Goal: Transaction & Acquisition: Obtain resource

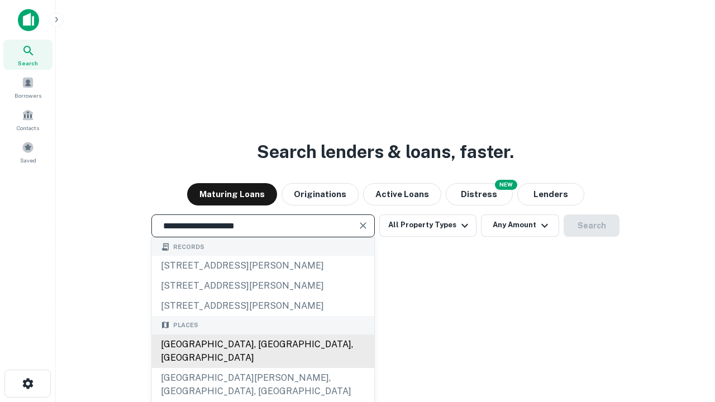
click at [263, 368] on div "[GEOGRAPHIC_DATA], [GEOGRAPHIC_DATA], [GEOGRAPHIC_DATA]" at bounding box center [263, 352] width 222 height 34
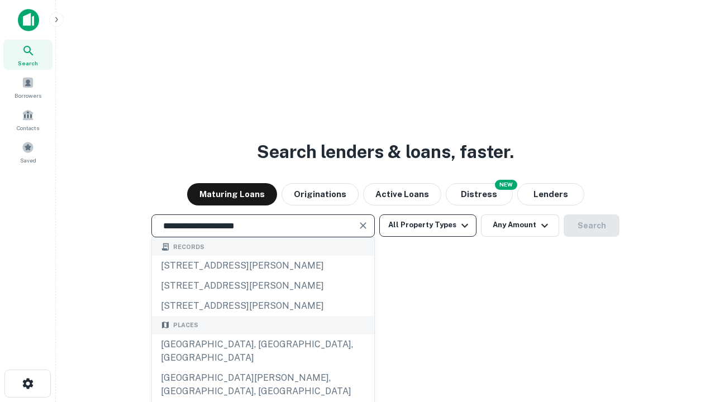
type input "**********"
click at [428, 225] on button "All Property Types" at bounding box center [427, 225] width 97 height 22
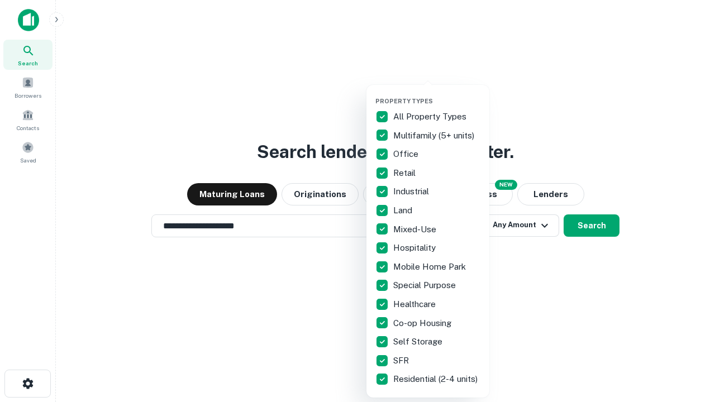
click at [437, 94] on button "button" at bounding box center [436, 94] width 123 height 1
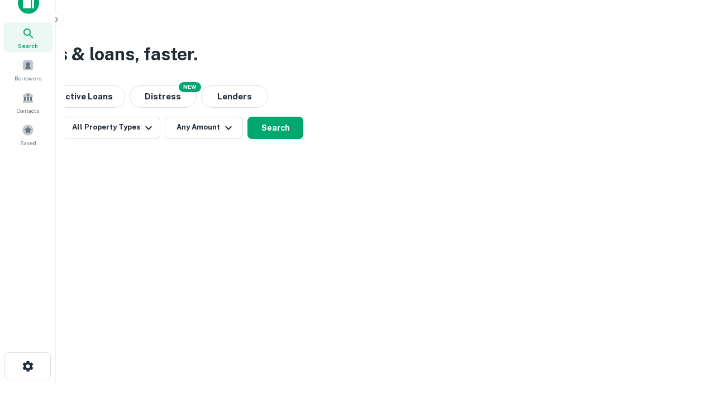
scroll to position [18, 0]
click at [204, 127] on button "Any Amount" at bounding box center [204, 127] width 78 height 22
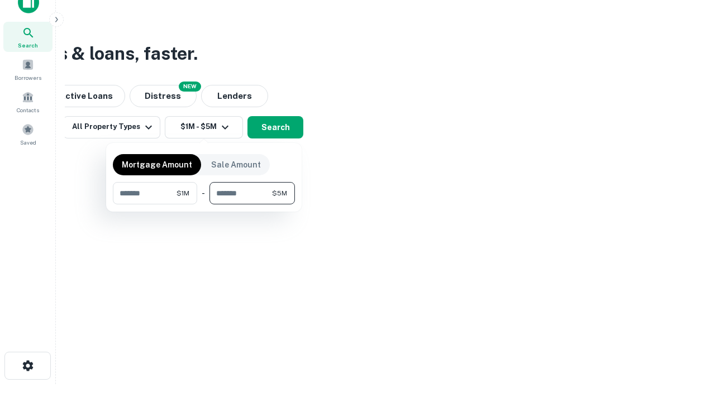
type input "*******"
click at [204, 204] on button "button" at bounding box center [204, 204] width 182 height 1
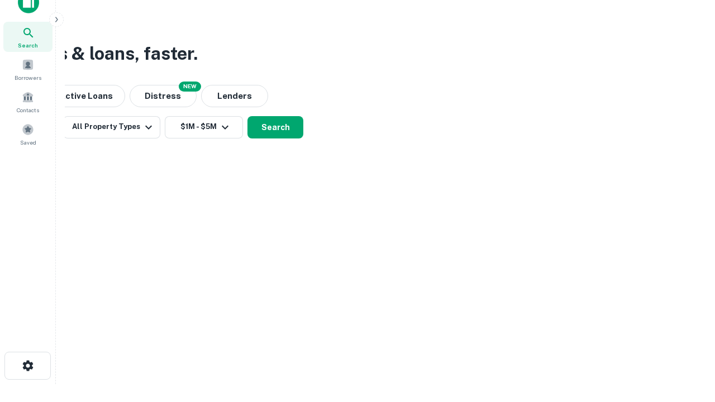
scroll to position [7, 206]
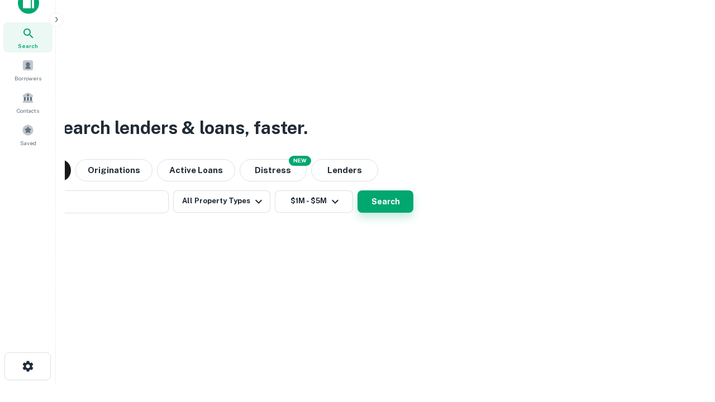
click at [357, 190] on button "Search" at bounding box center [385, 201] width 56 height 22
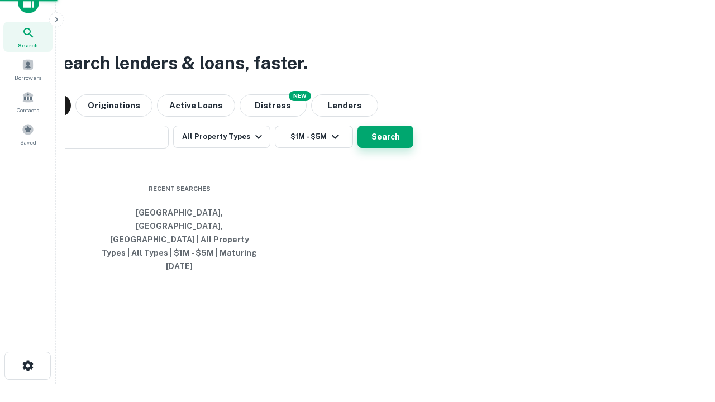
scroll to position [30, 316]
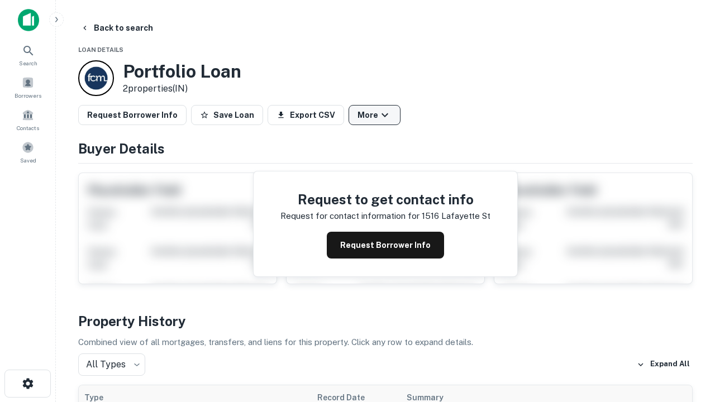
click at [374, 115] on button "More" at bounding box center [375, 115] width 52 height 20
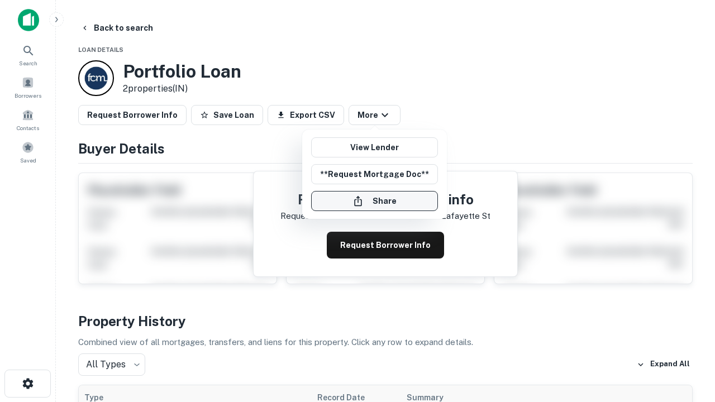
click at [374, 201] on button "Share" at bounding box center [374, 201] width 127 height 20
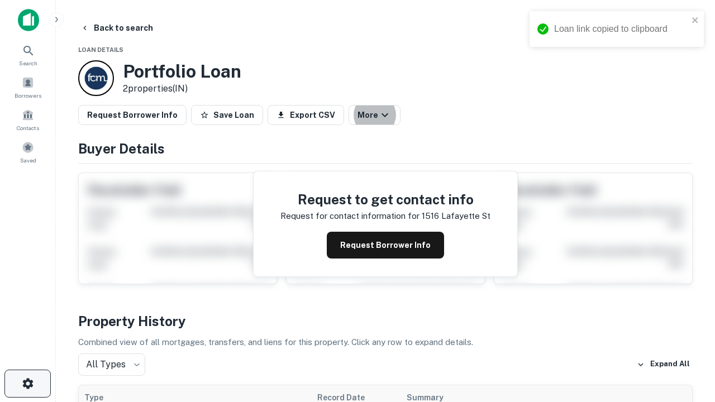
click at [27, 384] on icon "button" at bounding box center [27, 383] width 13 height 13
